Goal: Transaction & Acquisition: Subscribe to service/newsletter

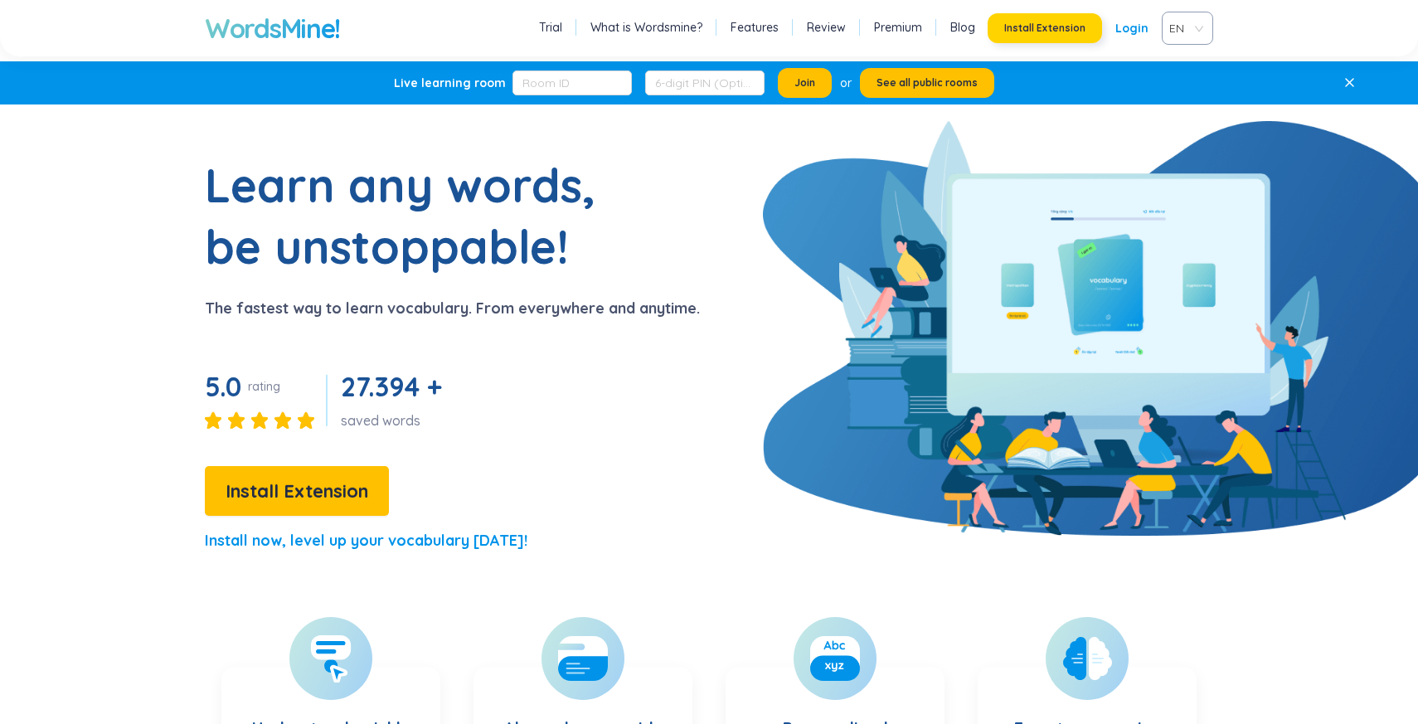
click at [1017, 30] on span "Install Extension" at bounding box center [1044, 28] width 81 height 13
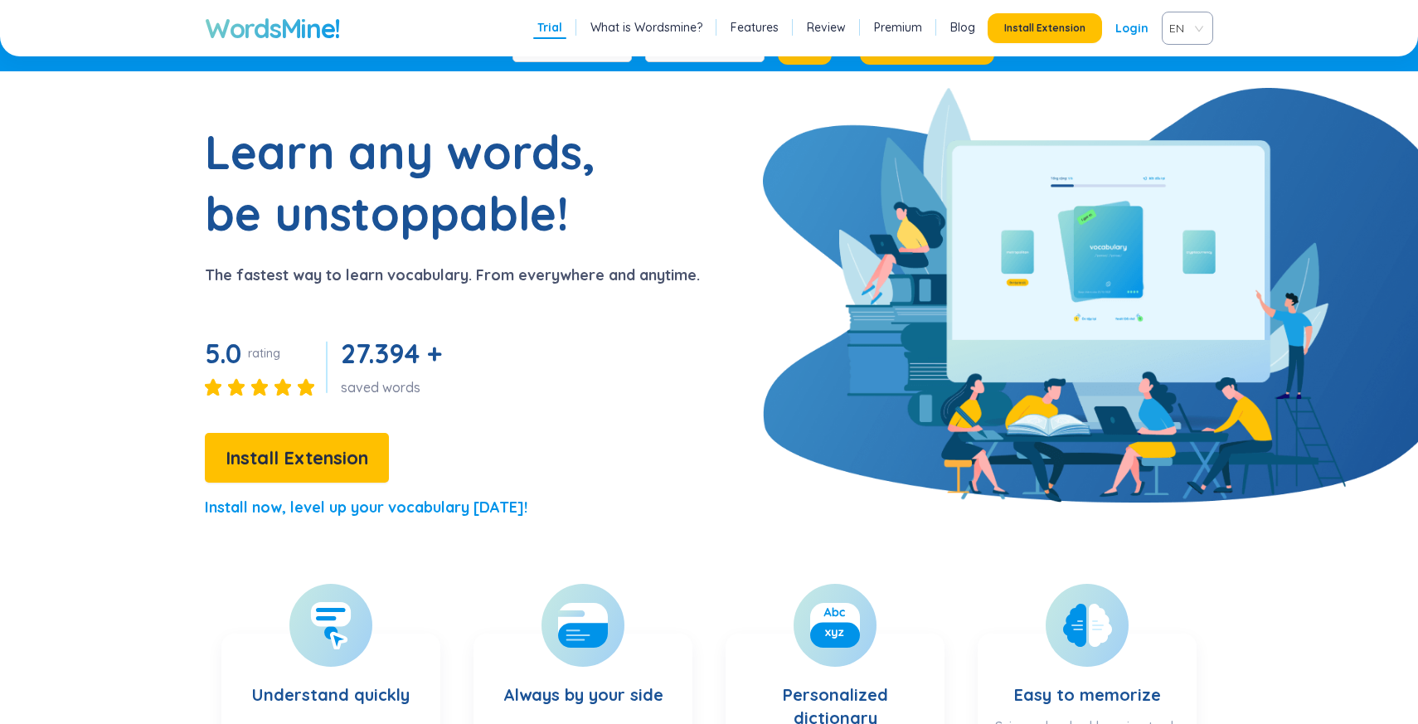
click at [900, 27] on link "Premium" at bounding box center [898, 27] width 48 height 17
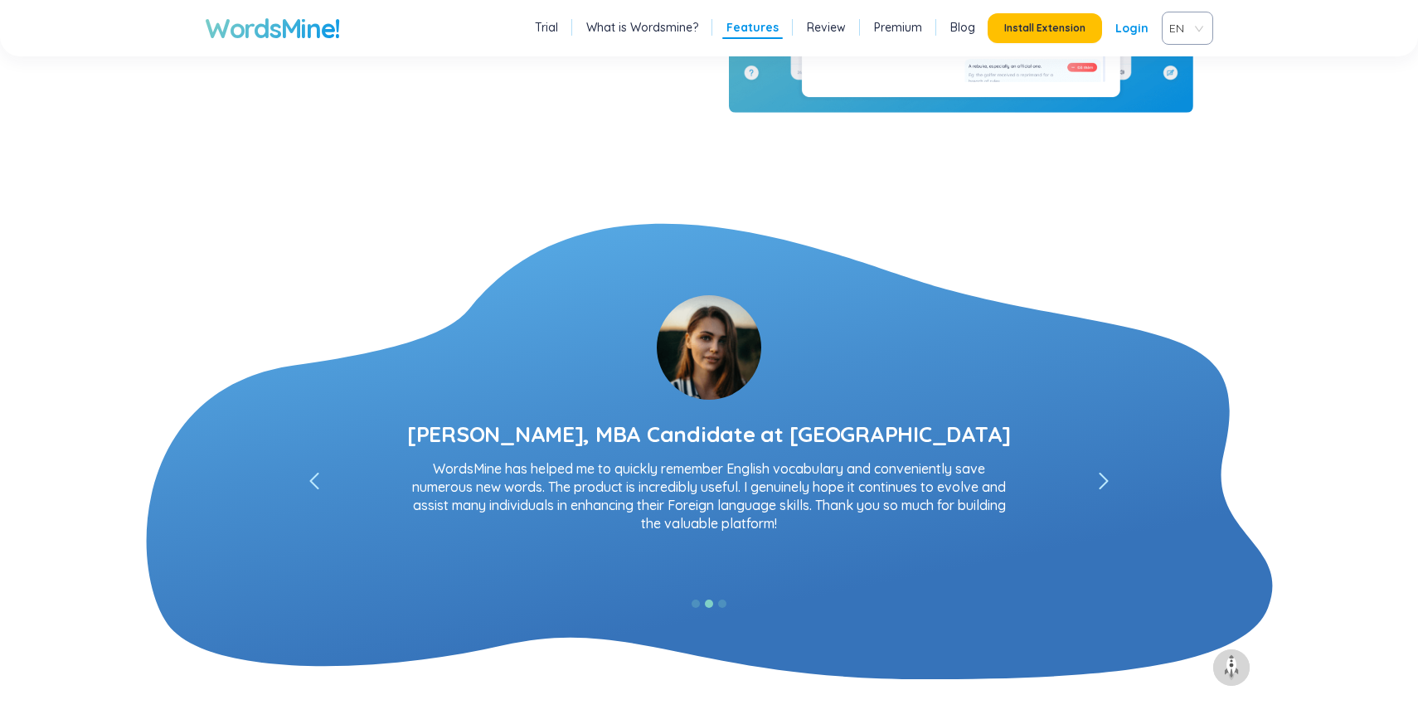
scroll to position [2991, 0]
